Goal: Use online tool/utility: Utilize a website feature to perform a specific function

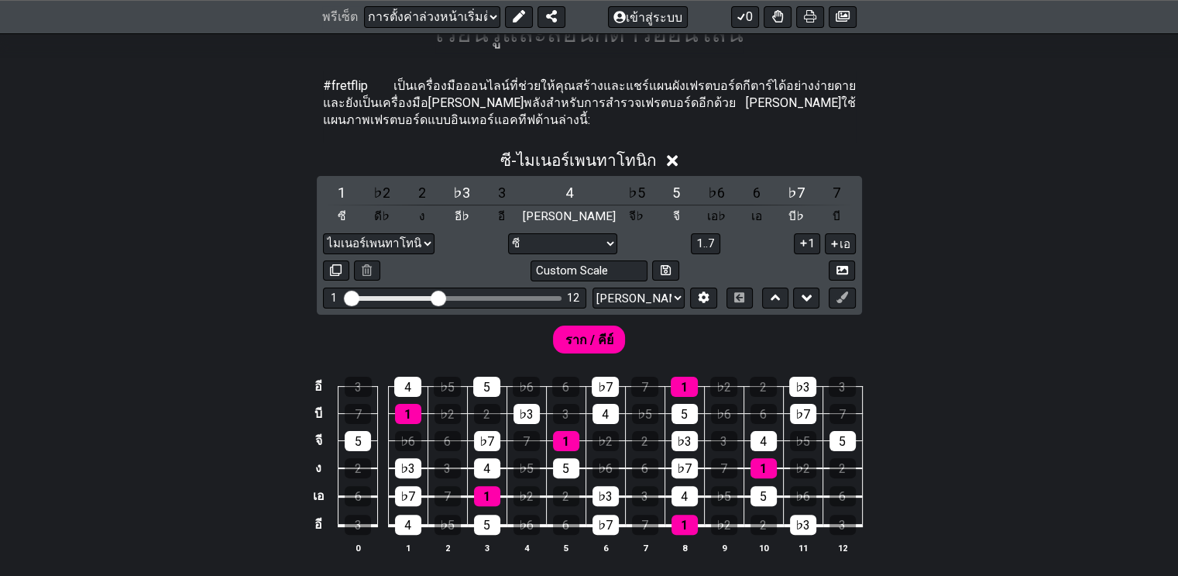
scroll to position [77, 0]
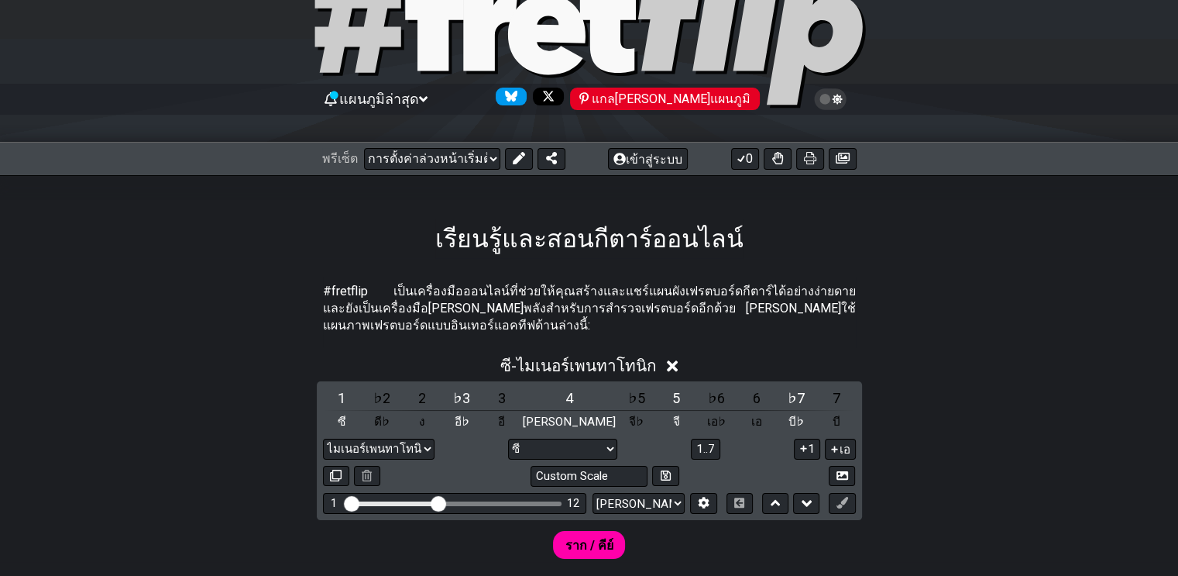
click at [488, 154] on select "[PERSON_NAME]ต้อนรับสู่ #fretflip! การตั้งค่าล่วงหน้าเริ่มต้น การตั้งค่าล่วงหน้…" at bounding box center [432, 159] width 136 height 22
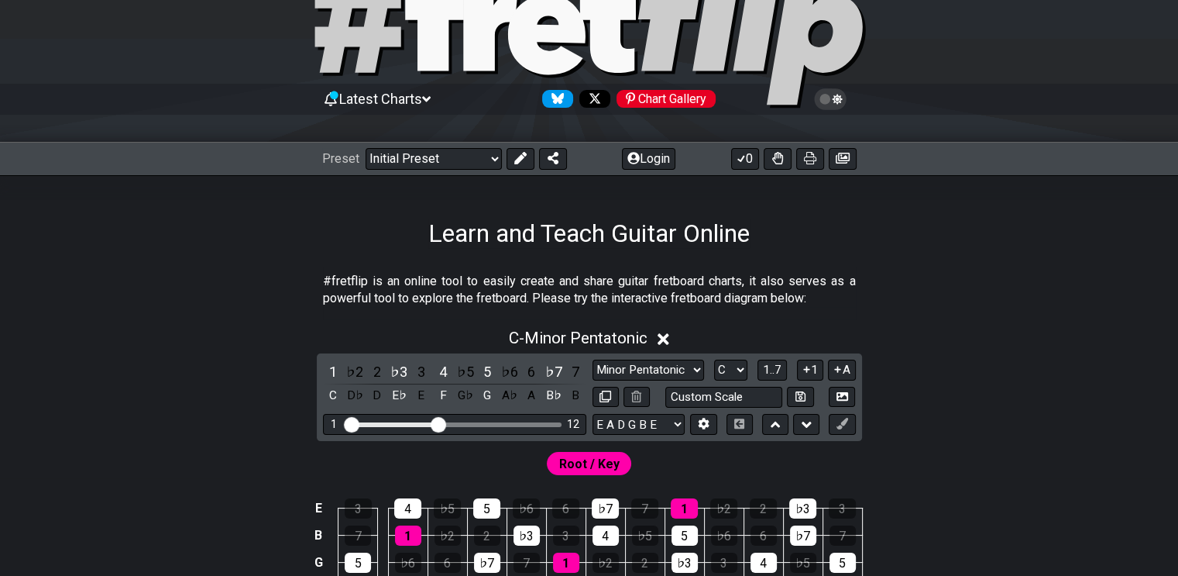
click at [497, 159] on select "Welcome to #fretflip! Initial Preset Custom Preset Minor Pentatonic Major Penta…" at bounding box center [434, 159] width 136 height 22
click at [366, 148] on select "Welcome to #fretflip! Initial Preset Custom Preset Minor Pentatonic Major Penta…" at bounding box center [434, 159] width 136 height 22
select select "/guitar-scales-generator"
select select "A"
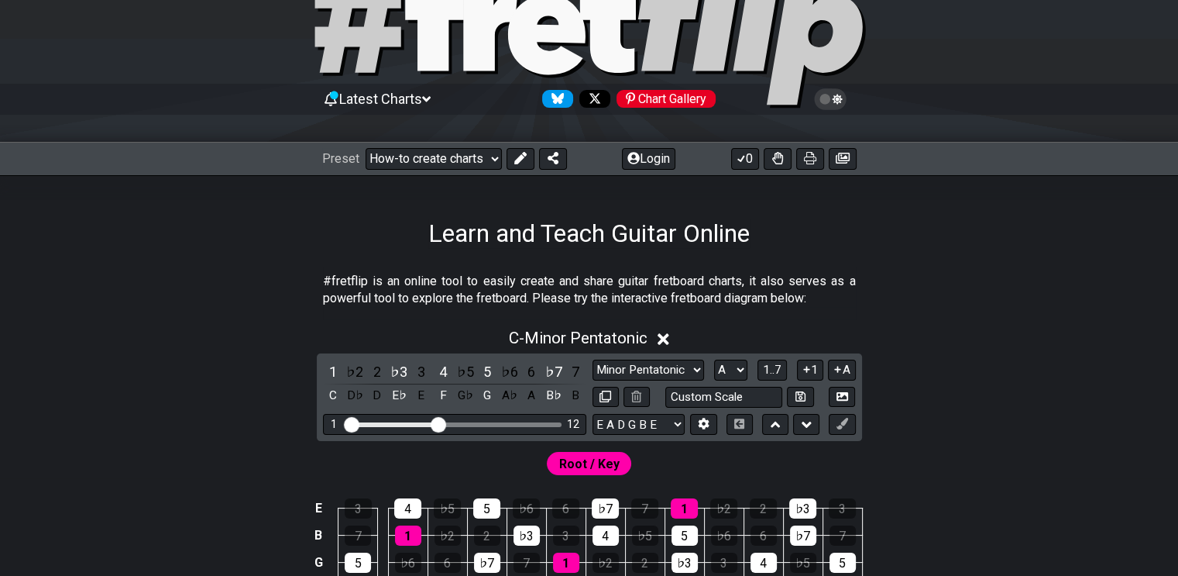
select select "A"
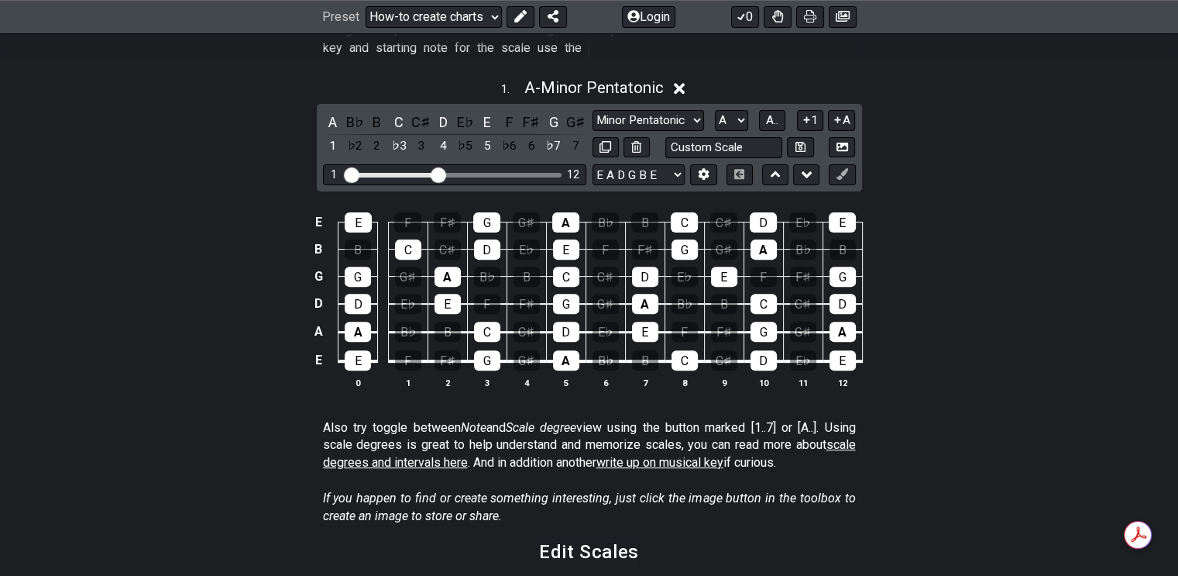
scroll to position [465, 0]
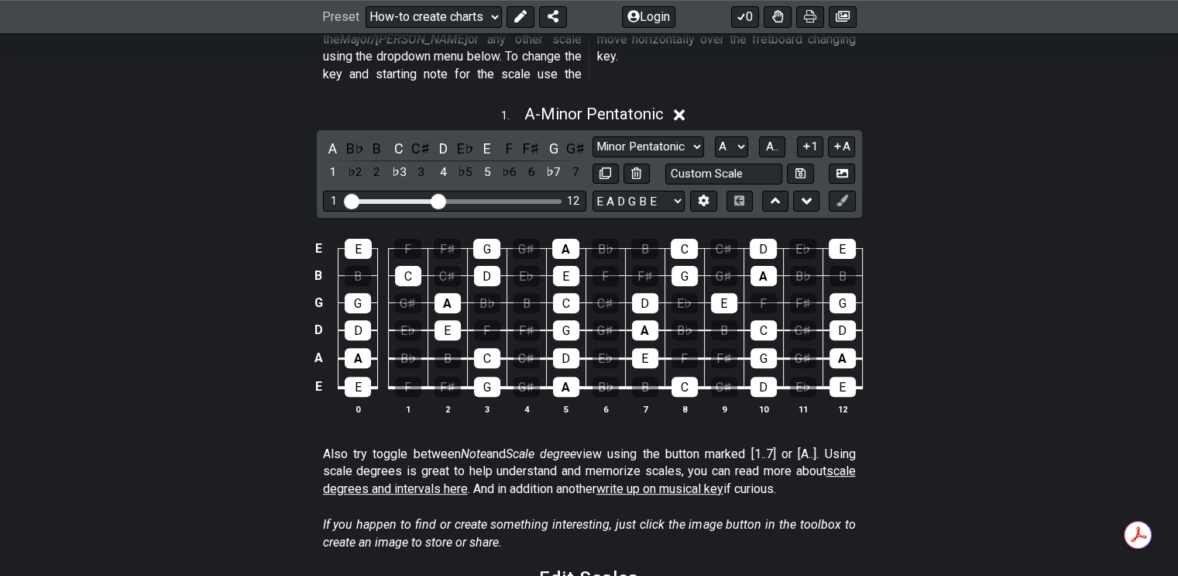
click at [333, 138] on div "A" at bounding box center [333, 148] width 20 height 21
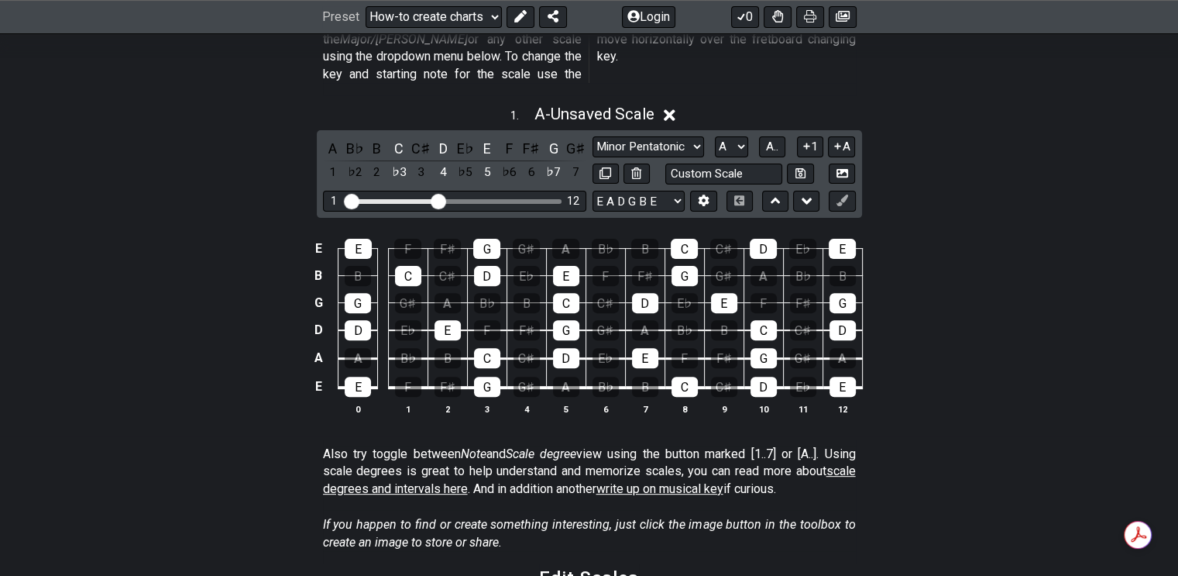
click at [394, 138] on div "C" at bounding box center [399, 148] width 20 height 21
click at [696, 136] on select "Minor Pentatonic New Scale Minor Pentatonic Major Pentatonic Minor Blues Major …" at bounding box center [649, 146] width 112 height 21
select select "New Scale"
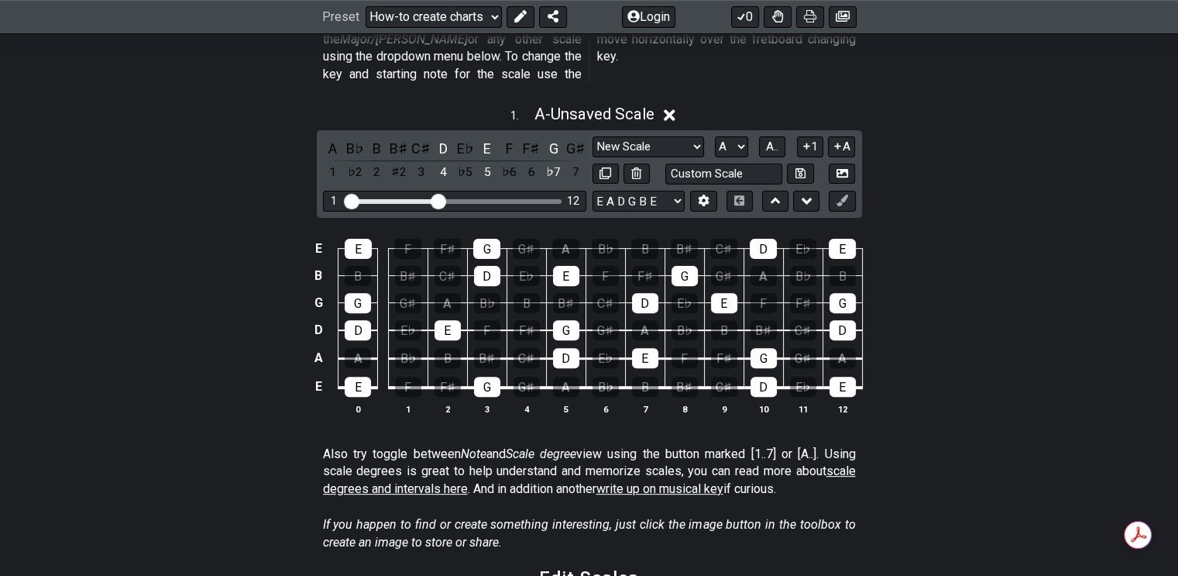
click at [593, 136] on select "Minor Pentatonic New Scale Minor Pentatonic Major Pentatonic Minor Blues Major …" at bounding box center [649, 146] width 112 height 21
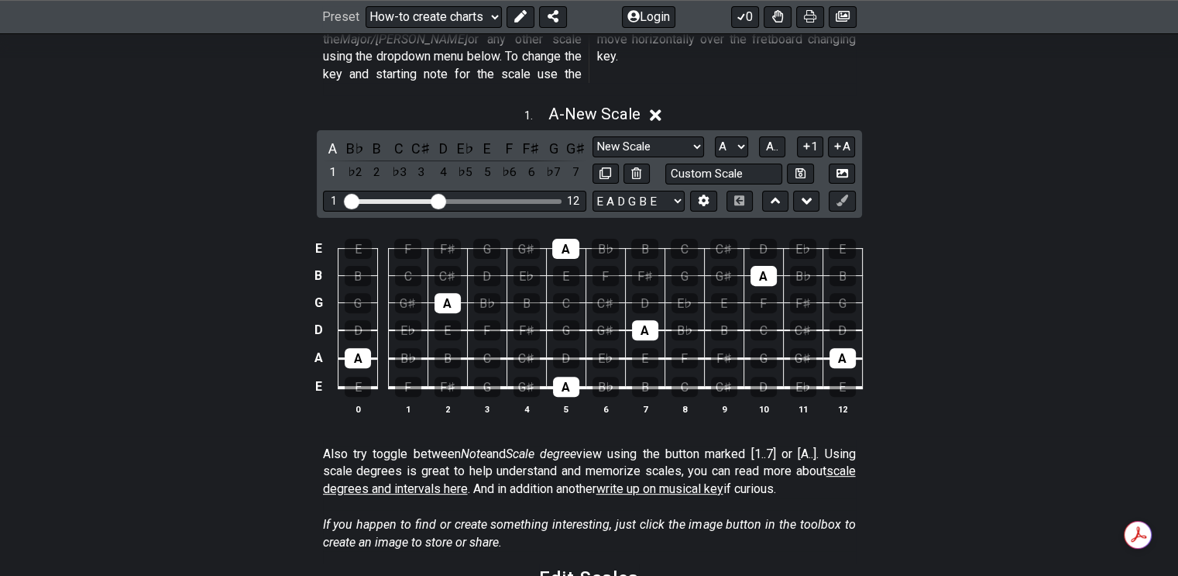
click at [332, 138] on div "A" at bounding box center [333, 148] width 20 height 21
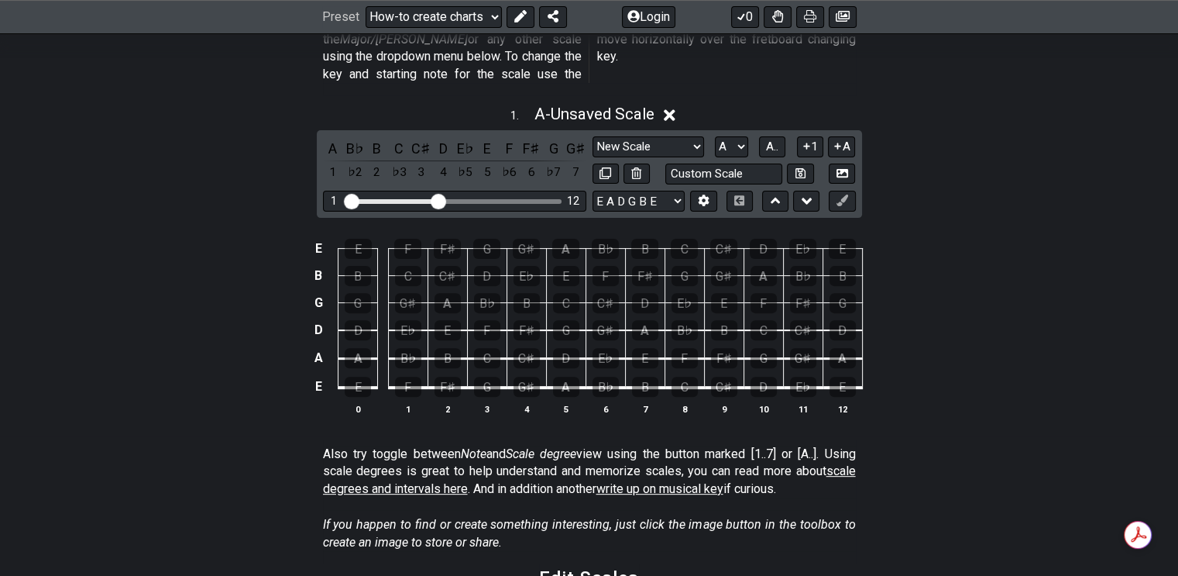
click at [742, 136] on select "A♭ A A♯ B♭ B C C♯ D♭ D D♯ E♭ E F F♯ G♭ G G♯" at bounding box center [731, 146] width 33 height 21
drag, startPoint x: 438, startPoint y: 178, endPoint x: 511, endPoint y: 191, distance: 73.2
click at [511, 200] on input "Visible fret range" at bounding box center [455, 200] width 220 height 0
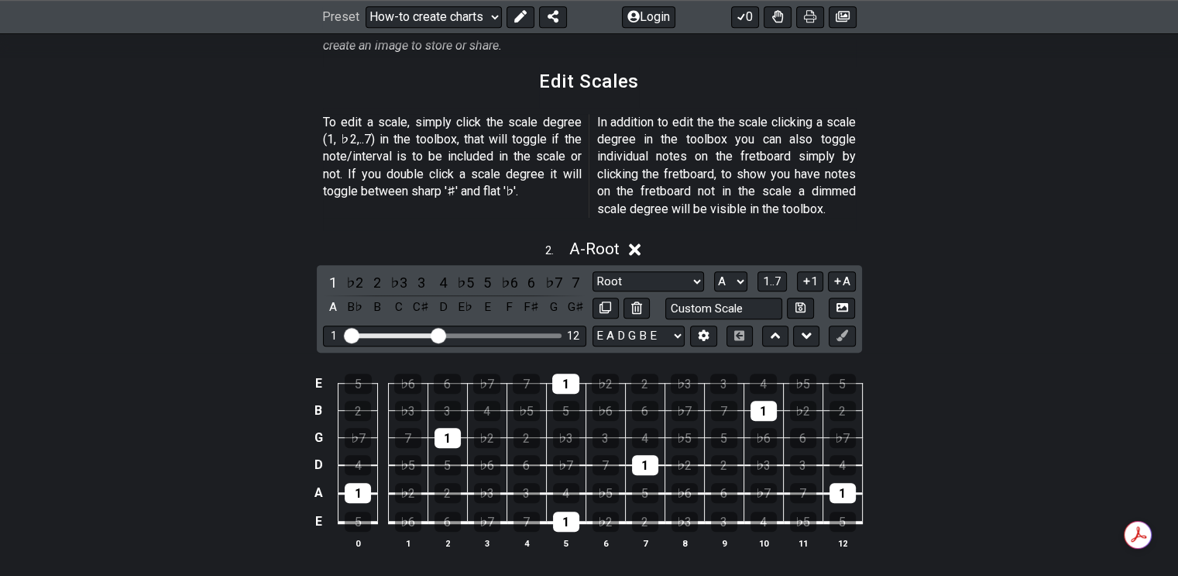
scroll to position [1085, 0]
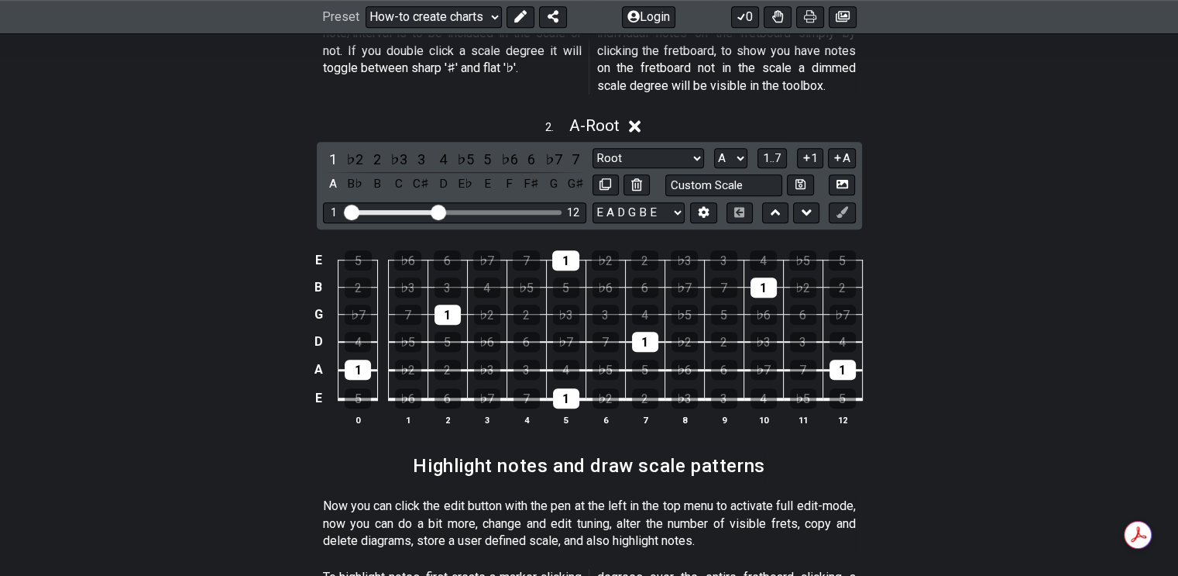
click at [331, 149] on div "1" at bounding box center [333, 159] width 20 height 21
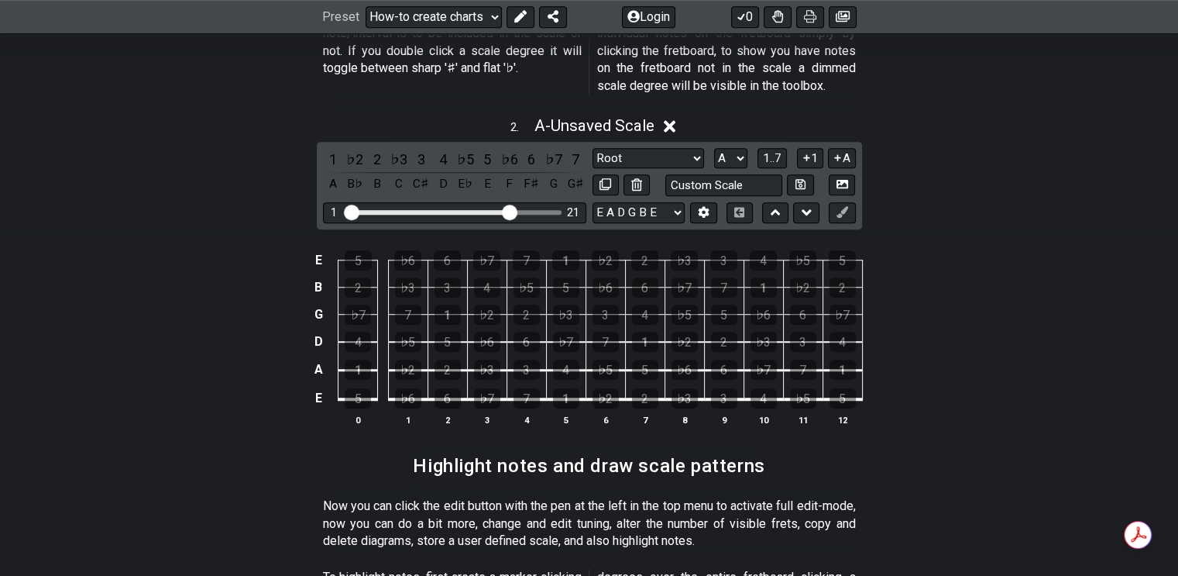
drag, startPoint x: 438, startPoint y: 190, endPoint x: 507, endPoint y: 191, distance: 69.0
click at [507, 211] on input "Visible fret range" at bounding box center [455, 211] width 220 height 0
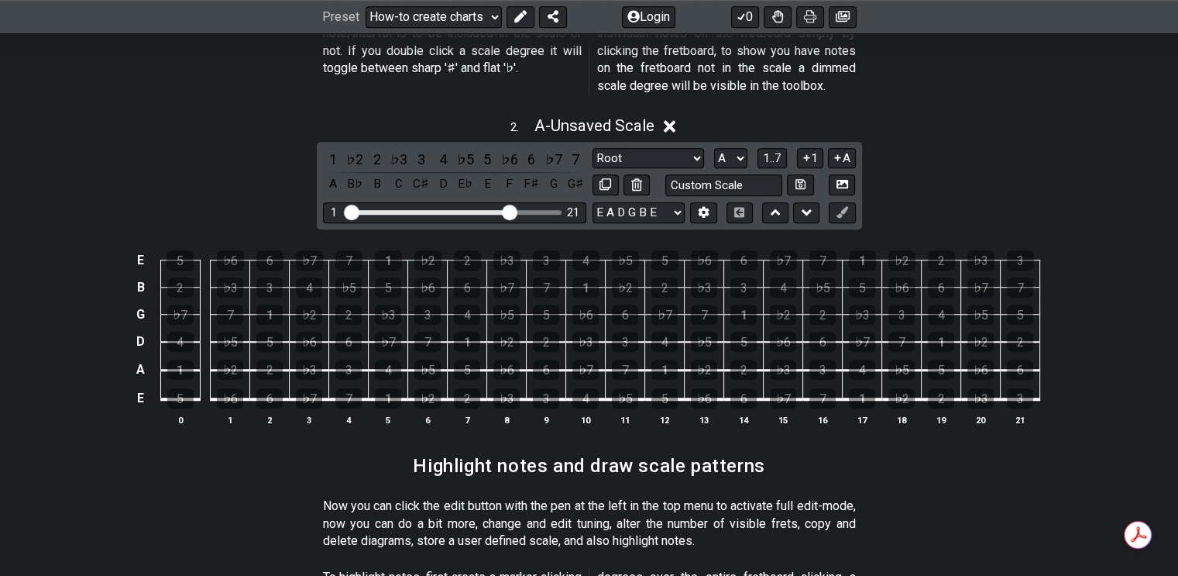
click at [678, 202] on select "E A D G B E E A D G B E E A D G B E B E A D F♯ B A D G C E A D A D G B E E♭ A♭ …" at bounding box center [639, 212] width 92 height 21
select select "E A D G B E"
click at [593, 202] on select "E A D G B E E A D G B E E A D G B E B E A D F♯ B A D G C E A D A D G B E E♭ A♭ …" at bounding box center [639, 212] width 92 height 21
click at [773, 151] on span "1..7" at bounding box center [772, 158] width 19 height 14
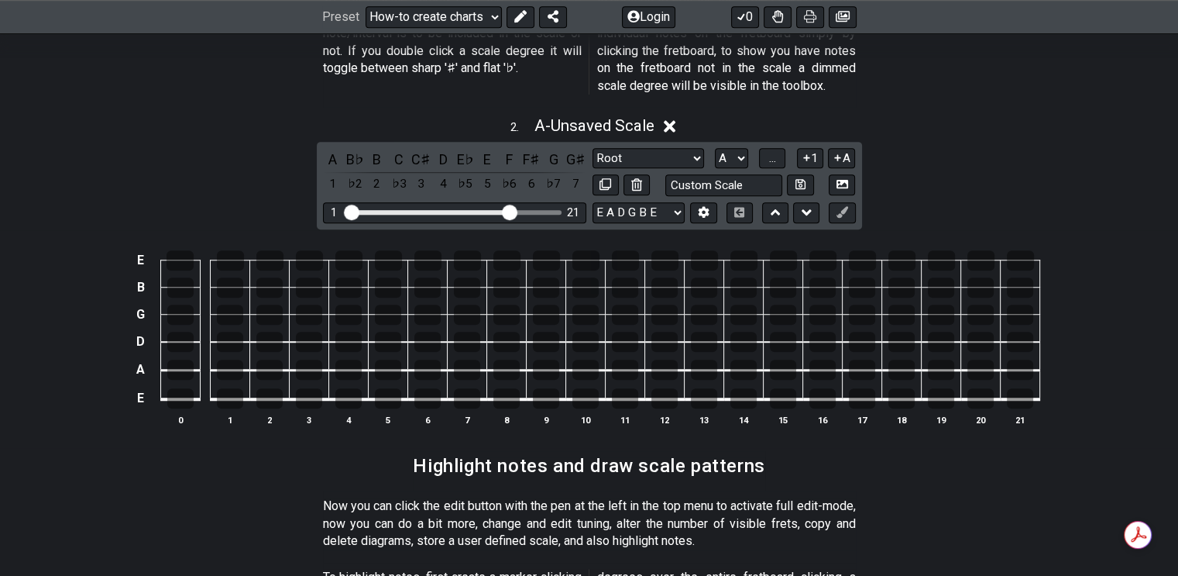
click at [773, 151] on span "..." at bounding box center [772, 158] width 7 height 14
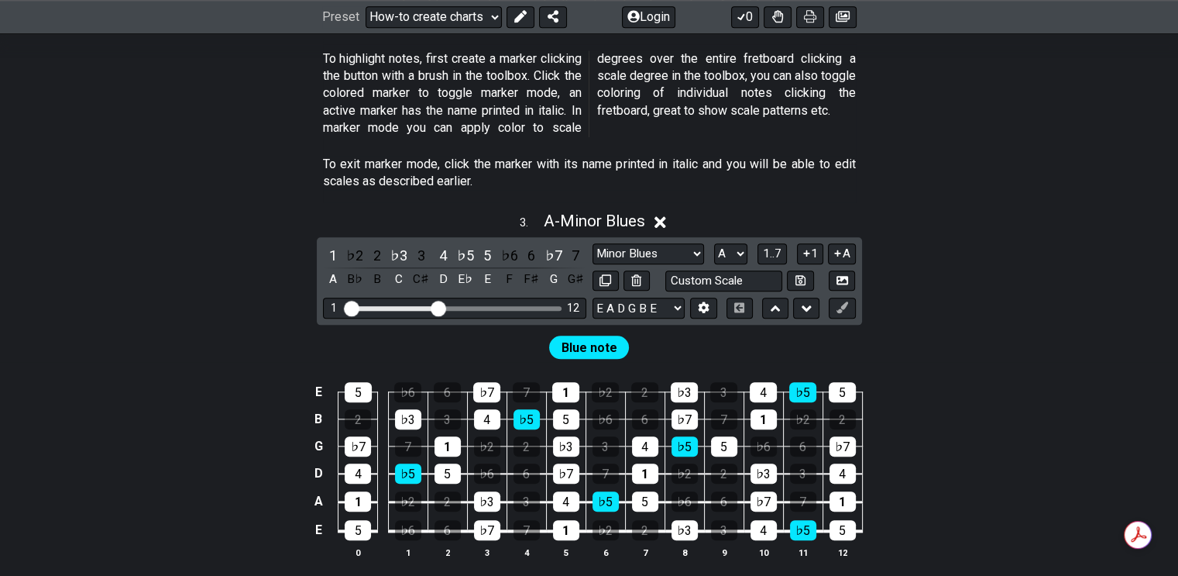
scroll to position [1627, 0]
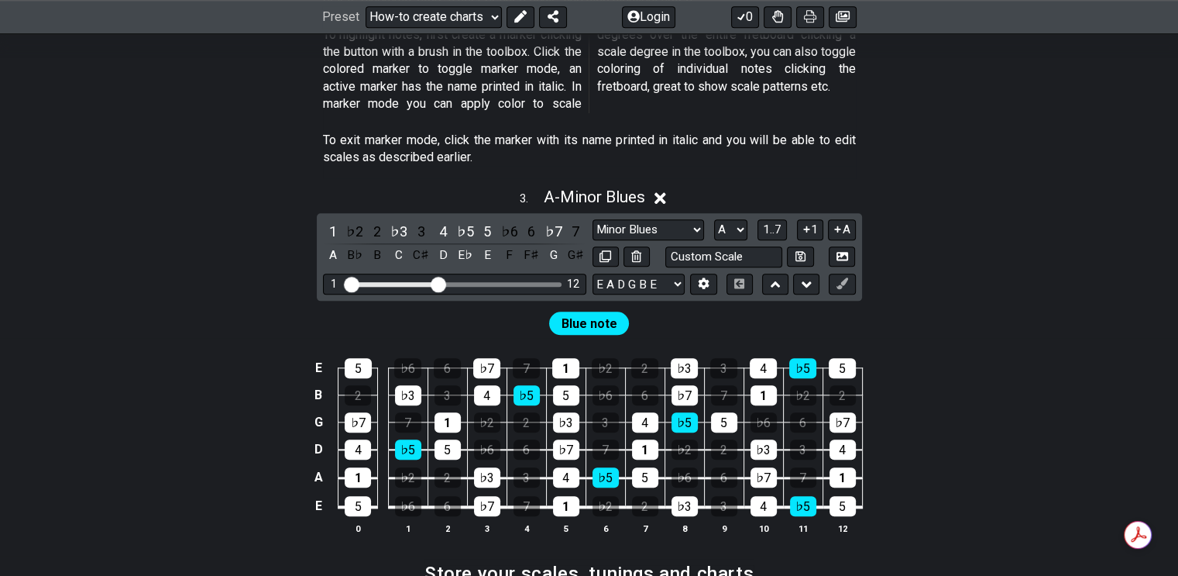
click at [336, 221] on div "1" at bounding box center [333, 231] width 20 height 21
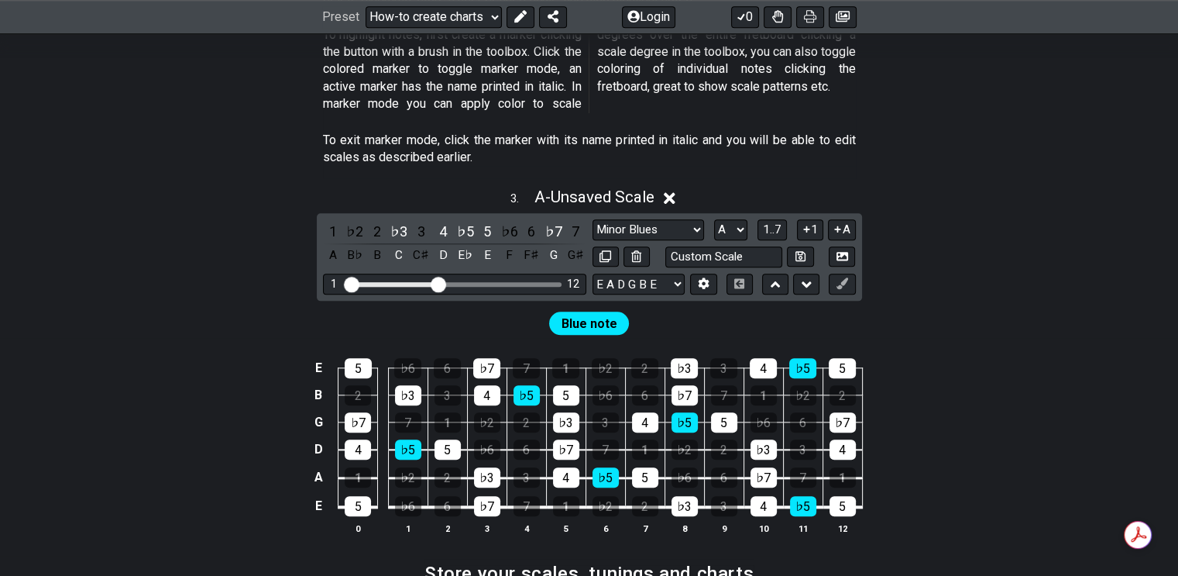
click at [402, 221] on div "♭3" at bounding box center [399, 231] width 20 height 21
click at [444, 221] on div "4" at bounding box center [443, 231] width 20 height 21
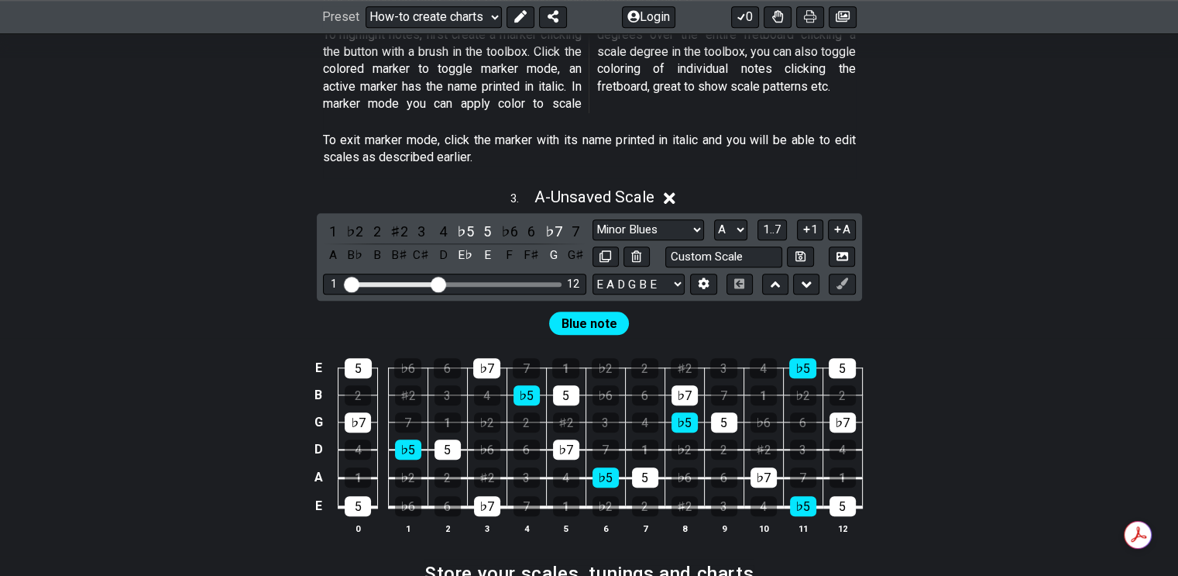
click at [475, 221] on div "♭5" at bounding box center [466, 231] width 20 height 21
click at [490, 221] on div "5" at bounding box center [487, 231] width 20 height 21
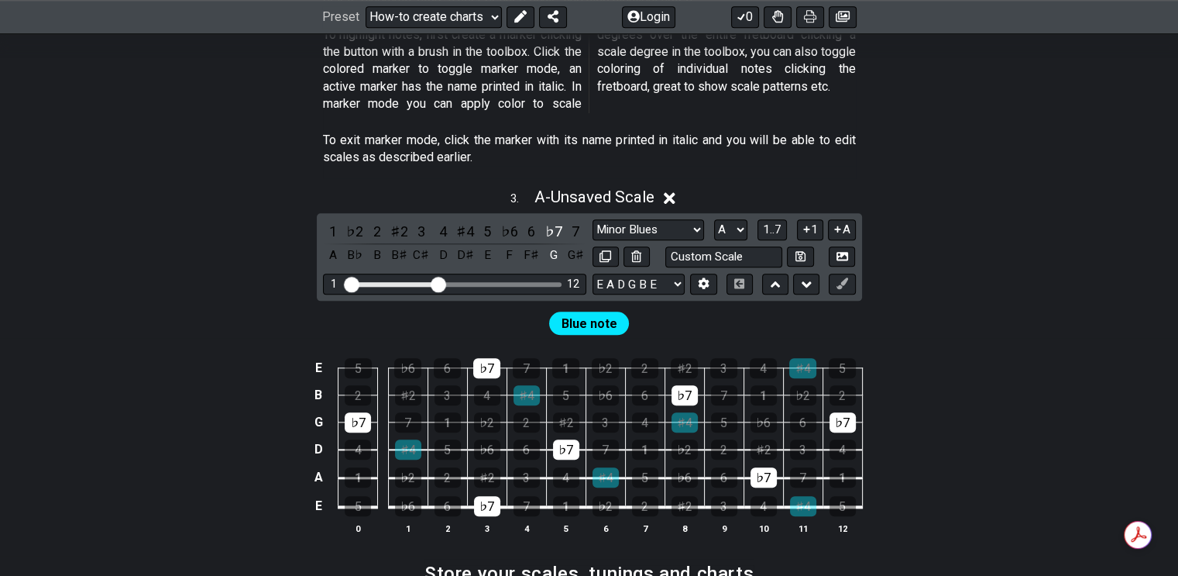
click at [553, 221] on div "♭7" at bounding box center [554, 231] width 20 height 21
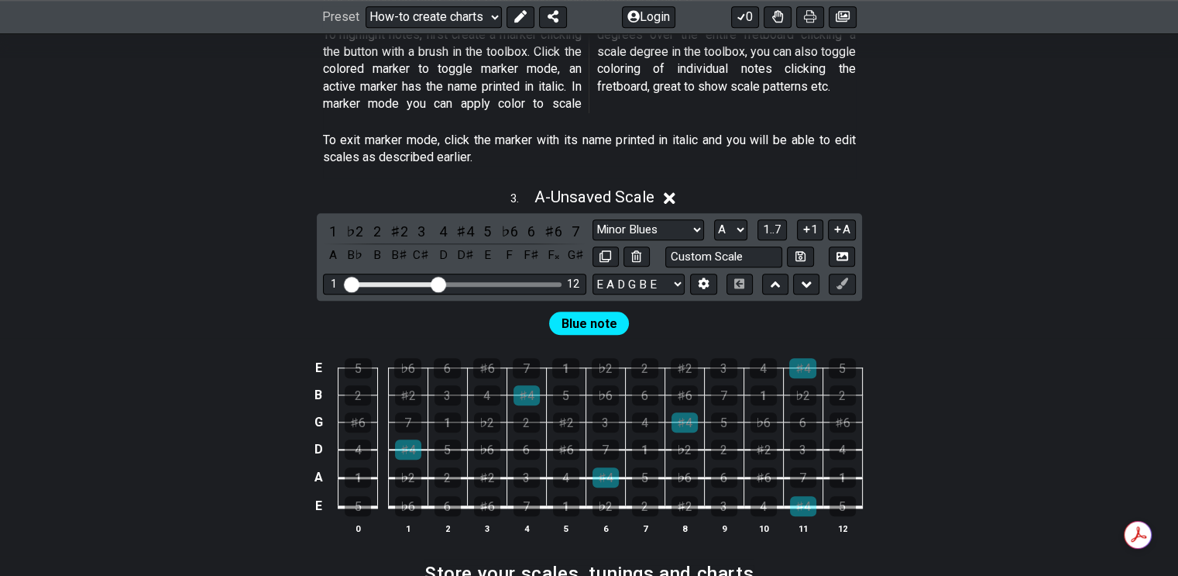
click at [465, 221] on div "♯4" at bounding box center [466, 231] width 20 height 21
click at [463, 221] on div "♯4" at bounding box center [466, 231] width 20 height 21
click at [676, 190] on icon at bounding box center [670, 198] width 12 height 16
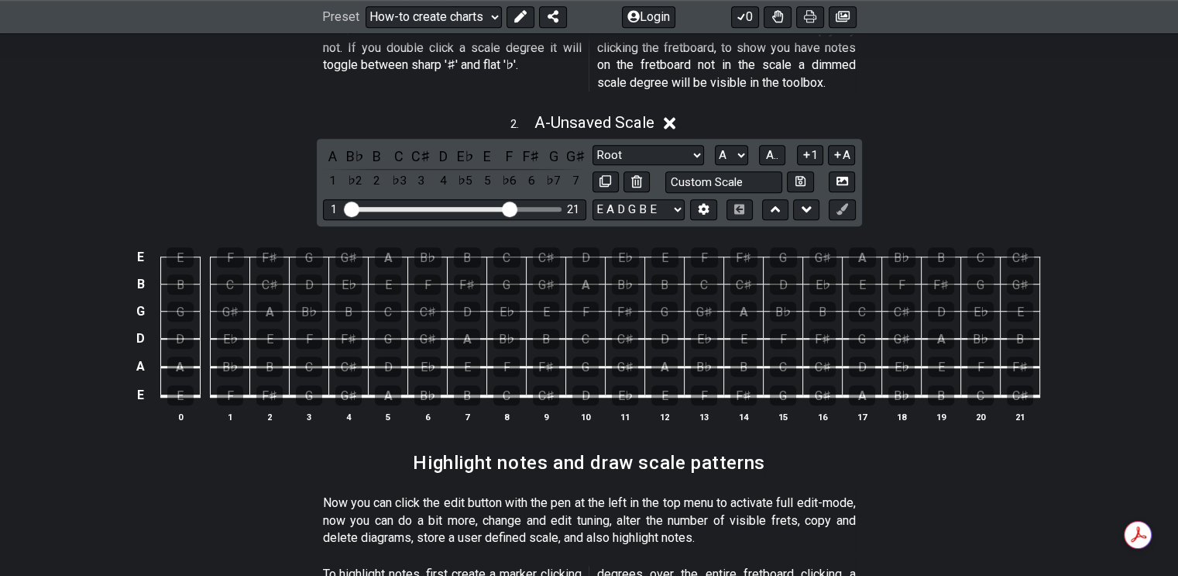
scroll to position [1085, 0]
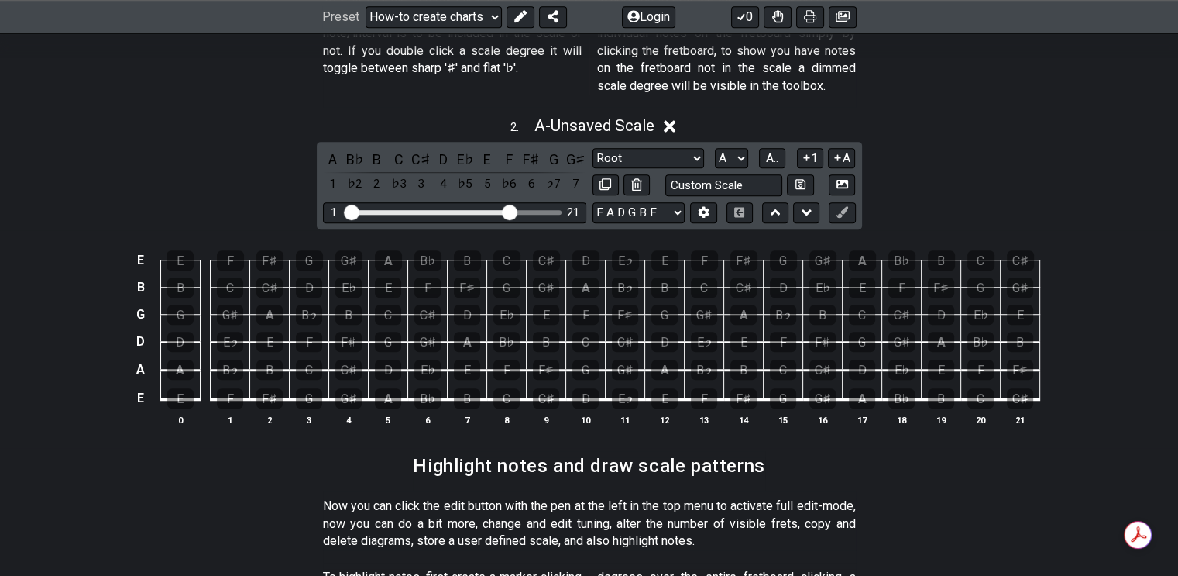
click at [676, 121] on icon at bounding box center [670, 127] width 12 height 12
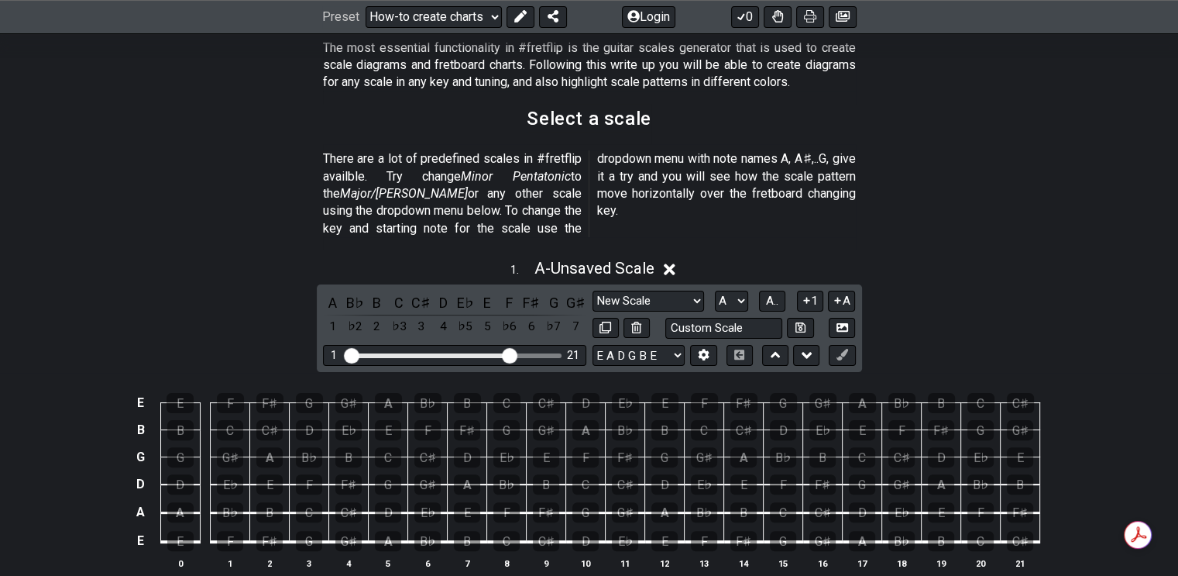
scroll to position [310, 0]
click at [667, 262] on icon at bounding box center [670, 270] width 12 height 16
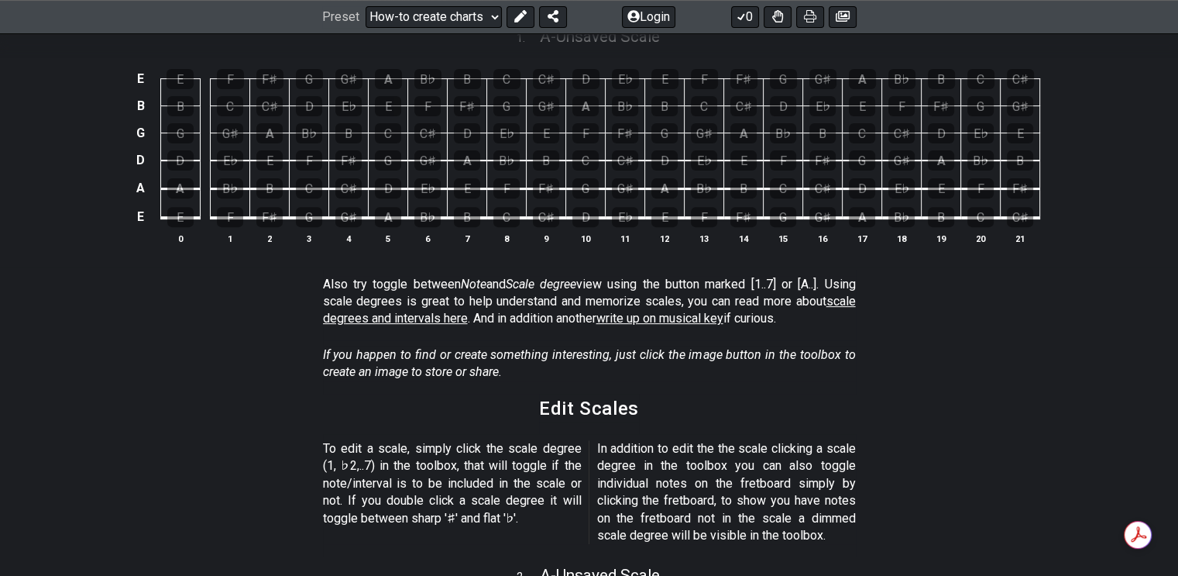
scroll to position [465, 0]
